Goal: Check status: Check status

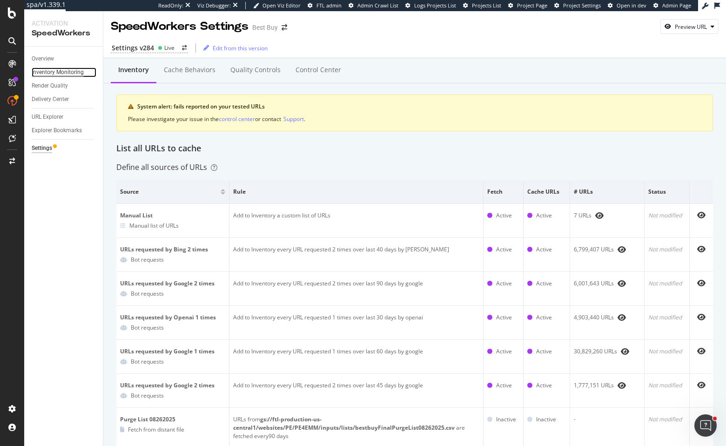
click at [60, 73] on div "Inventory Monitoring" at bounding box center [58, 73] width 52 height 10
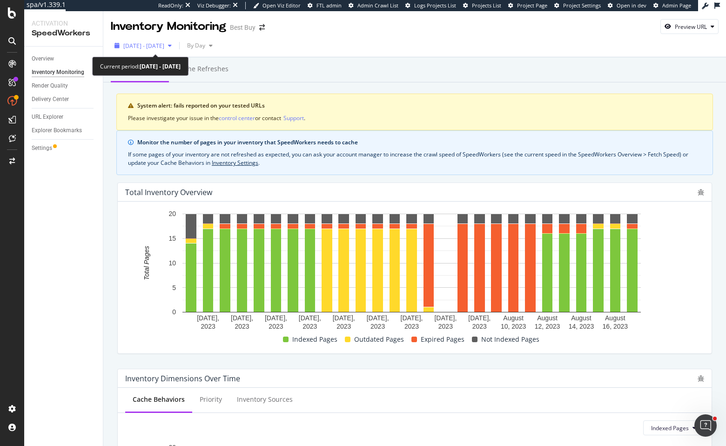
click at [153, 42] on span "2023 Jul. 22nd - Aug. 18th" at bounding box center [143, 46] width 41 height 8
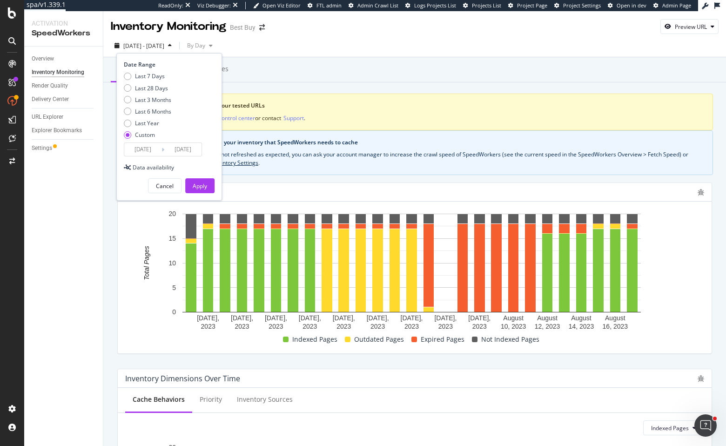
click at [153, 82] on div "Last 7 Days Last 28 Days Last 3 Months Last 6 Months Last Year Custom" at bounding box center [147, 107] width 47 height 70
click at [153, 88] on div "Last 28 Days" at bounding box center [151, 88] width 33 height 8
type input "2025/09/17"
type input "2025/10/14"
click at [193, 183] on div "Apply" at bounding box center [200, 186] width 14 height 8
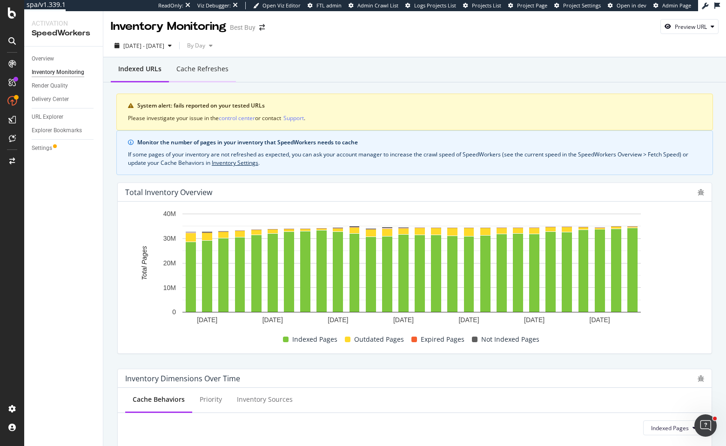
click at [202, 74] on div "Cache refreshes" at bounding box center [202, 70] width 67 height 26
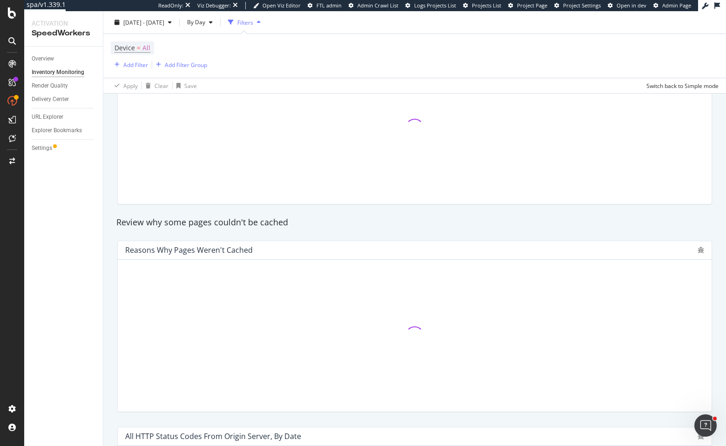
scroll to position [657, 0]
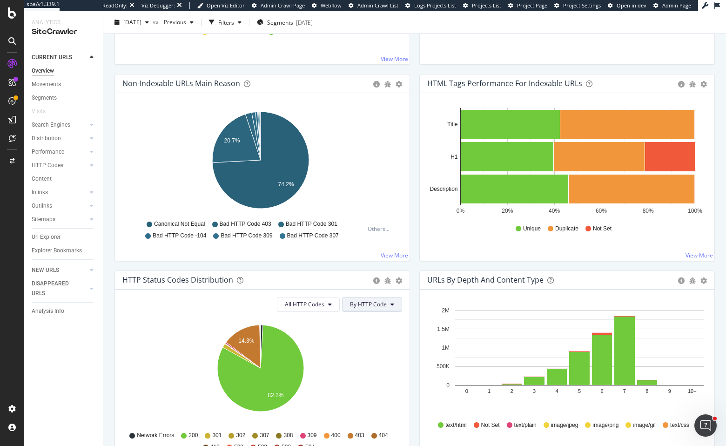
scroll to position [503, 0]
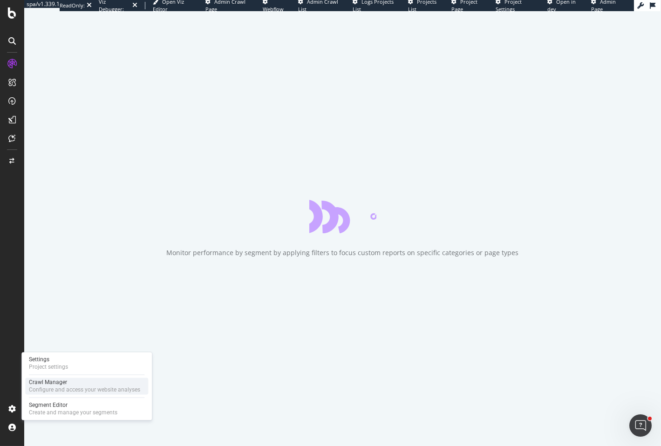
click at [47, 386] on div "Configure and access your website analyses" at bounding box center [84, 389] width 111 height 7
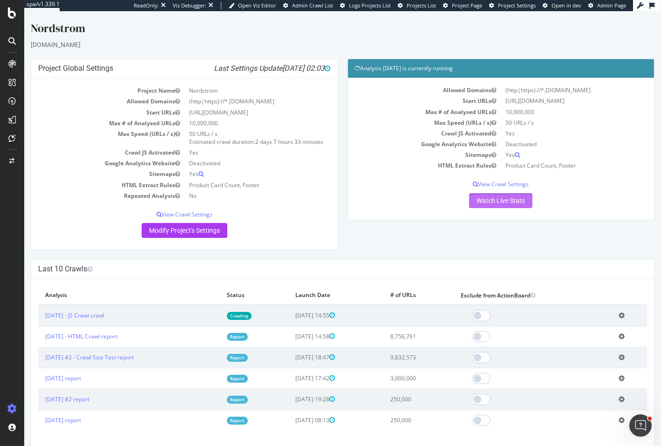
click at [490, 207] on link "Watch Live Stats" at bounding box center [500, 200] width 63 height 15
